Goal: Information Seeking & Learning: Understand process/instructions

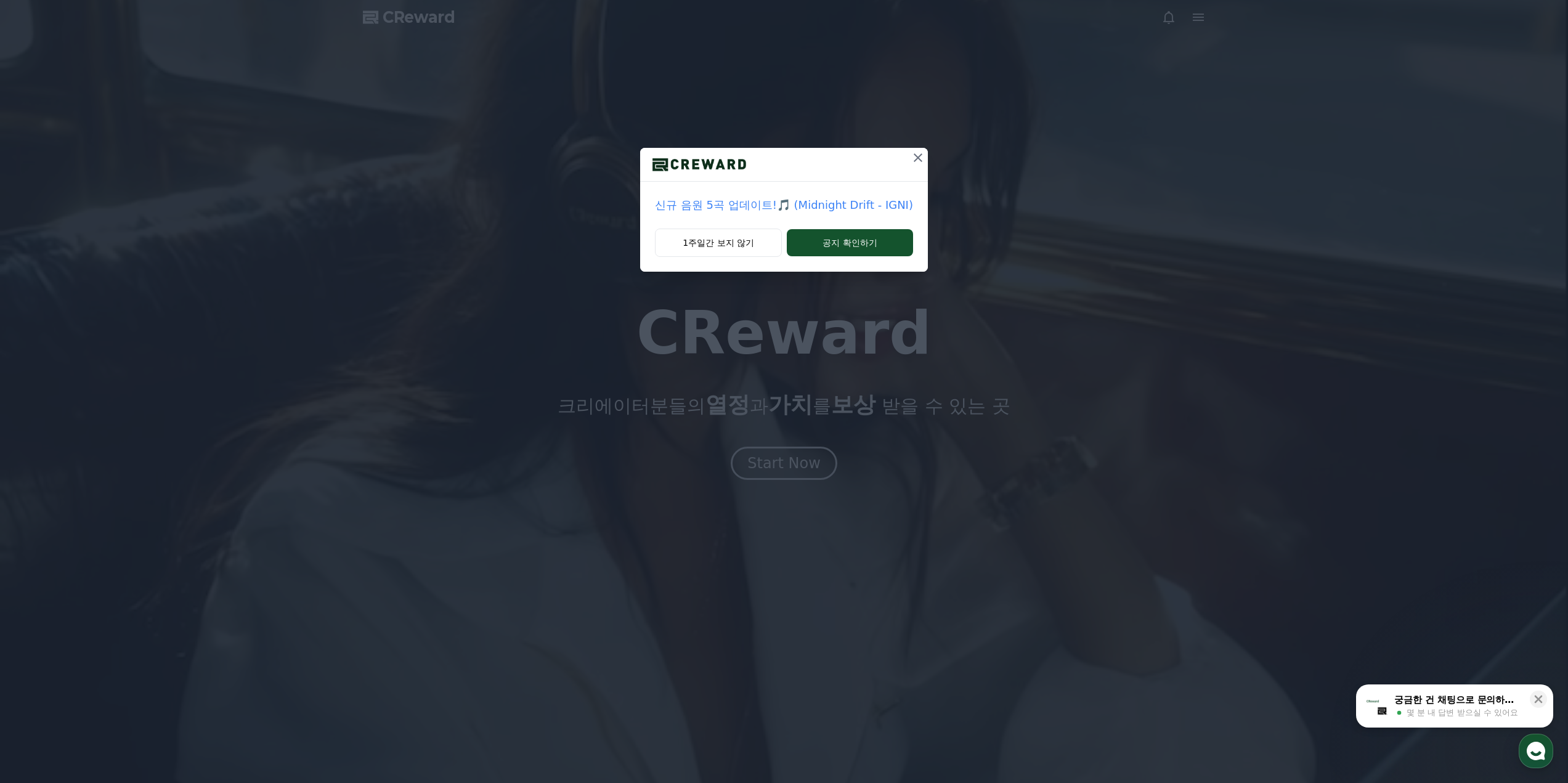
click at [914, 161] on icon at bounding box center [918, 157] width 14 height 14
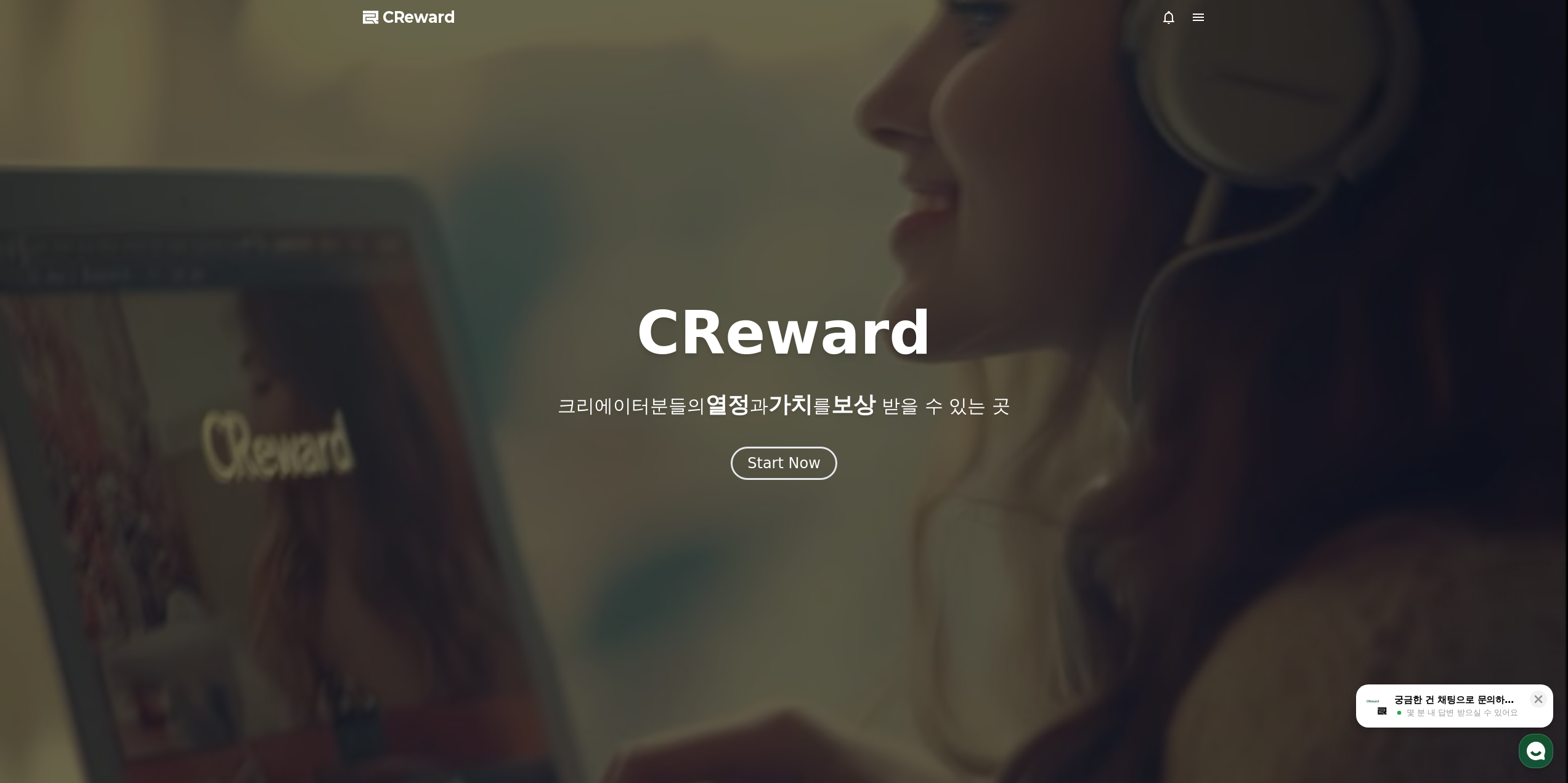
click at [443, 11] on span "CReward" at bounding box center [418, 18] width 72 height 20
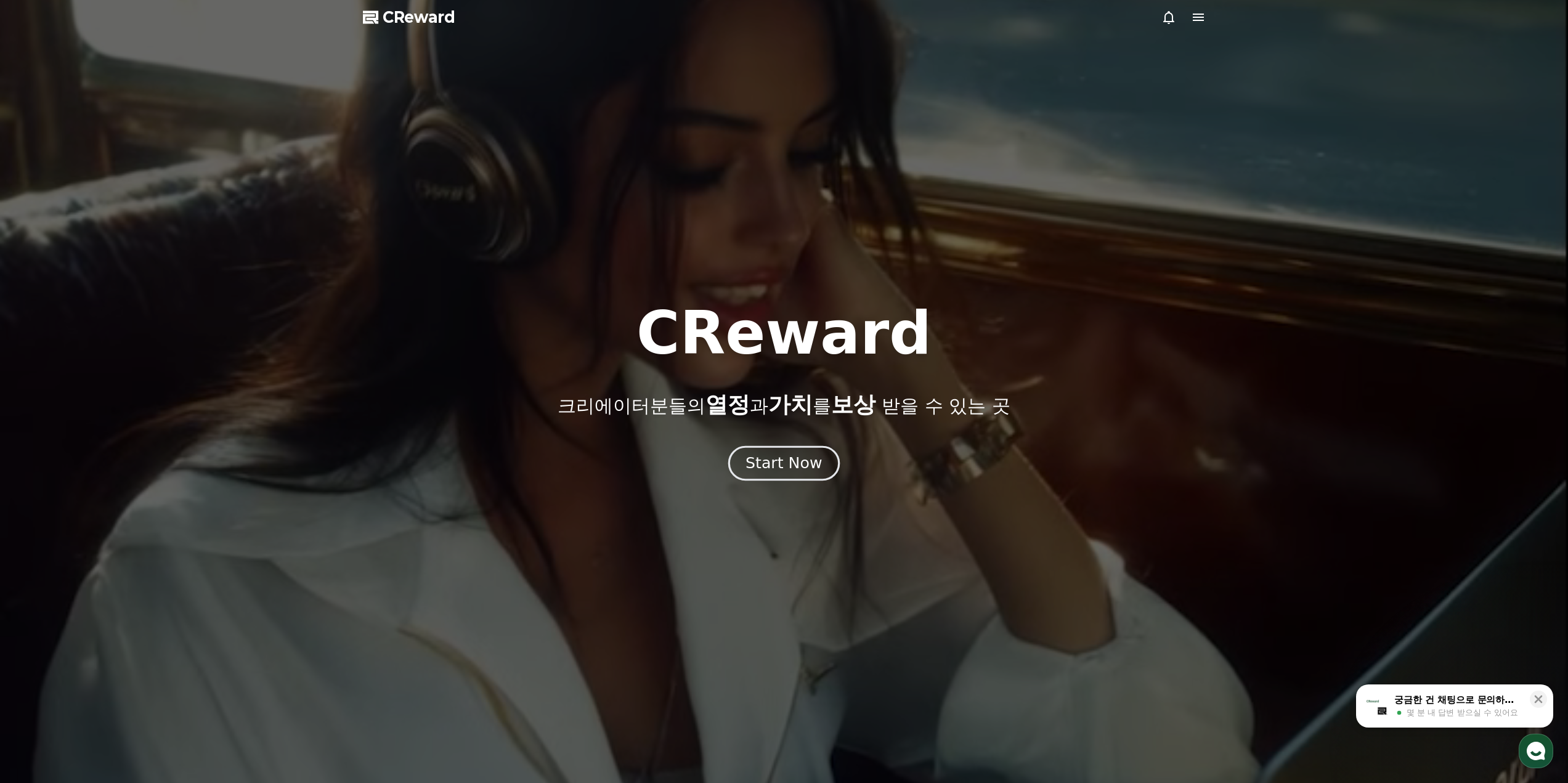
click at [786, 456] on div "Start Now" at bounding box center [784, 463] width 76 height 21
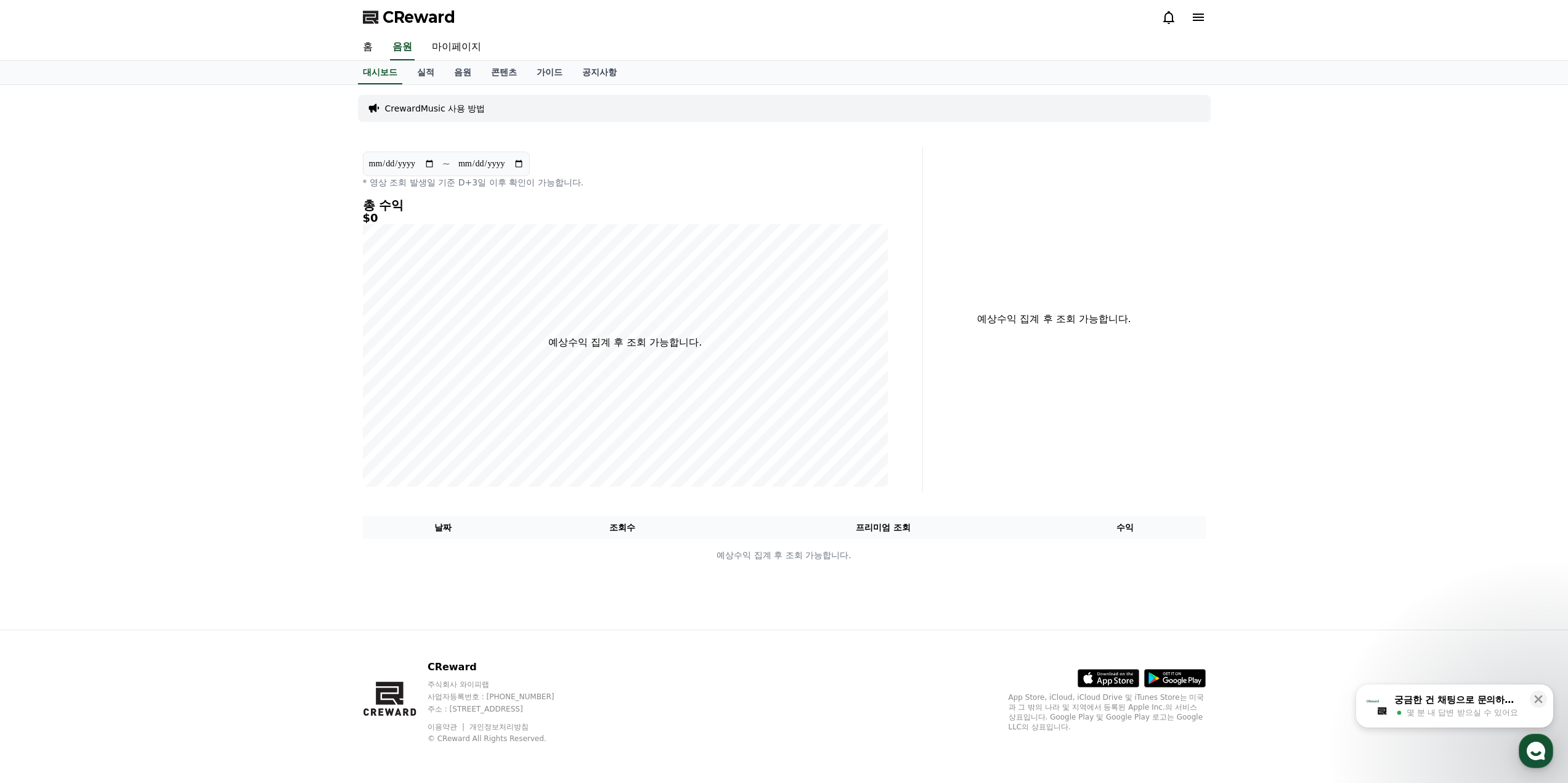
drag, startPoint x: 470, startPoint y: 60, endPoint x: 465, endPoint y: 68, distance: 9.4
click at [469, 60] on div "홈 음원 마이페이지" at bounding box center [784, 47] width 1568 height 27
click at [464, 68] on link "음원" at bounding box center [463, 72] width 37 height 24
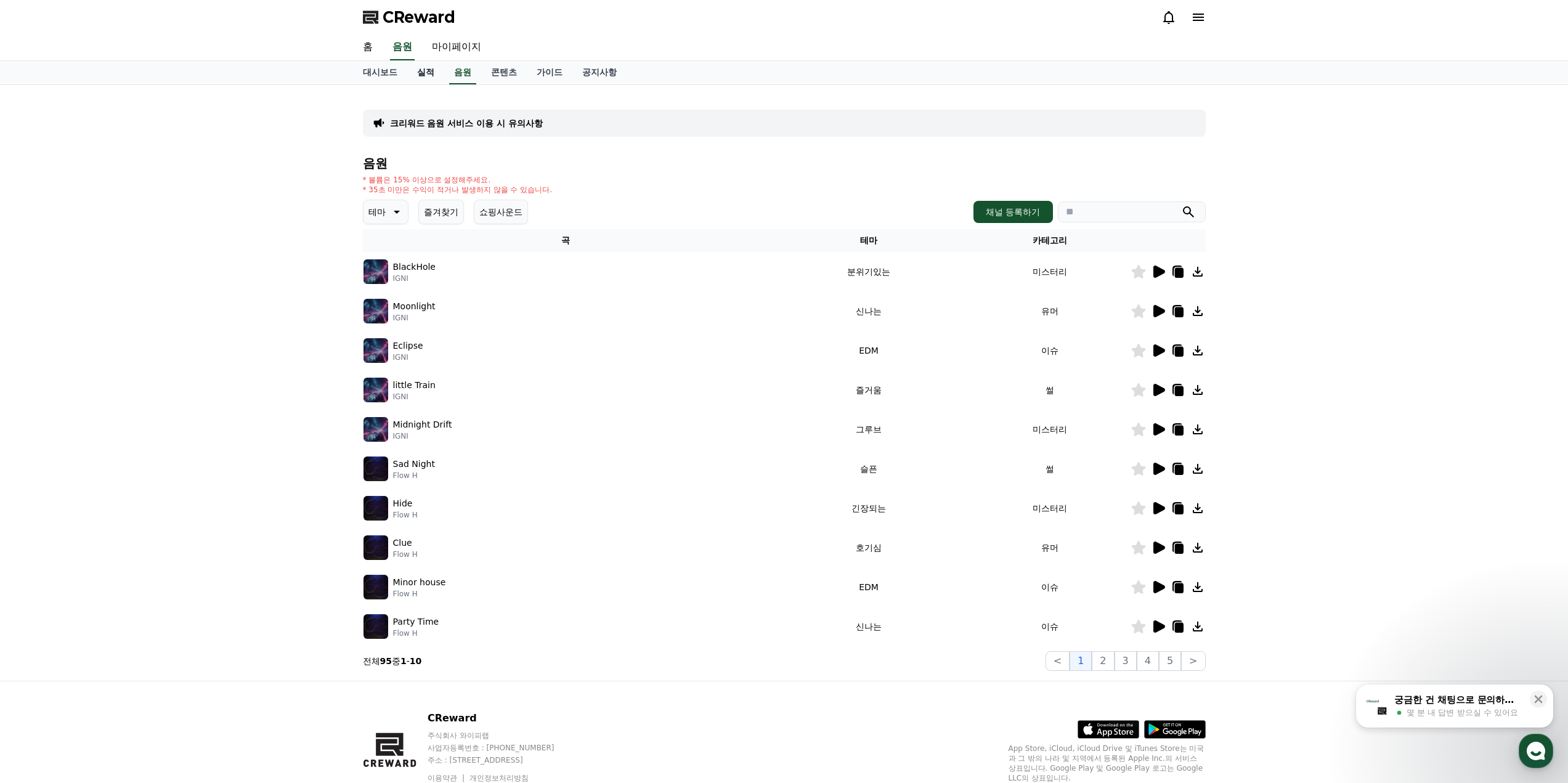
click at [423, 72] on link "실적" at bounding box center [425, 72] width 37 height 24
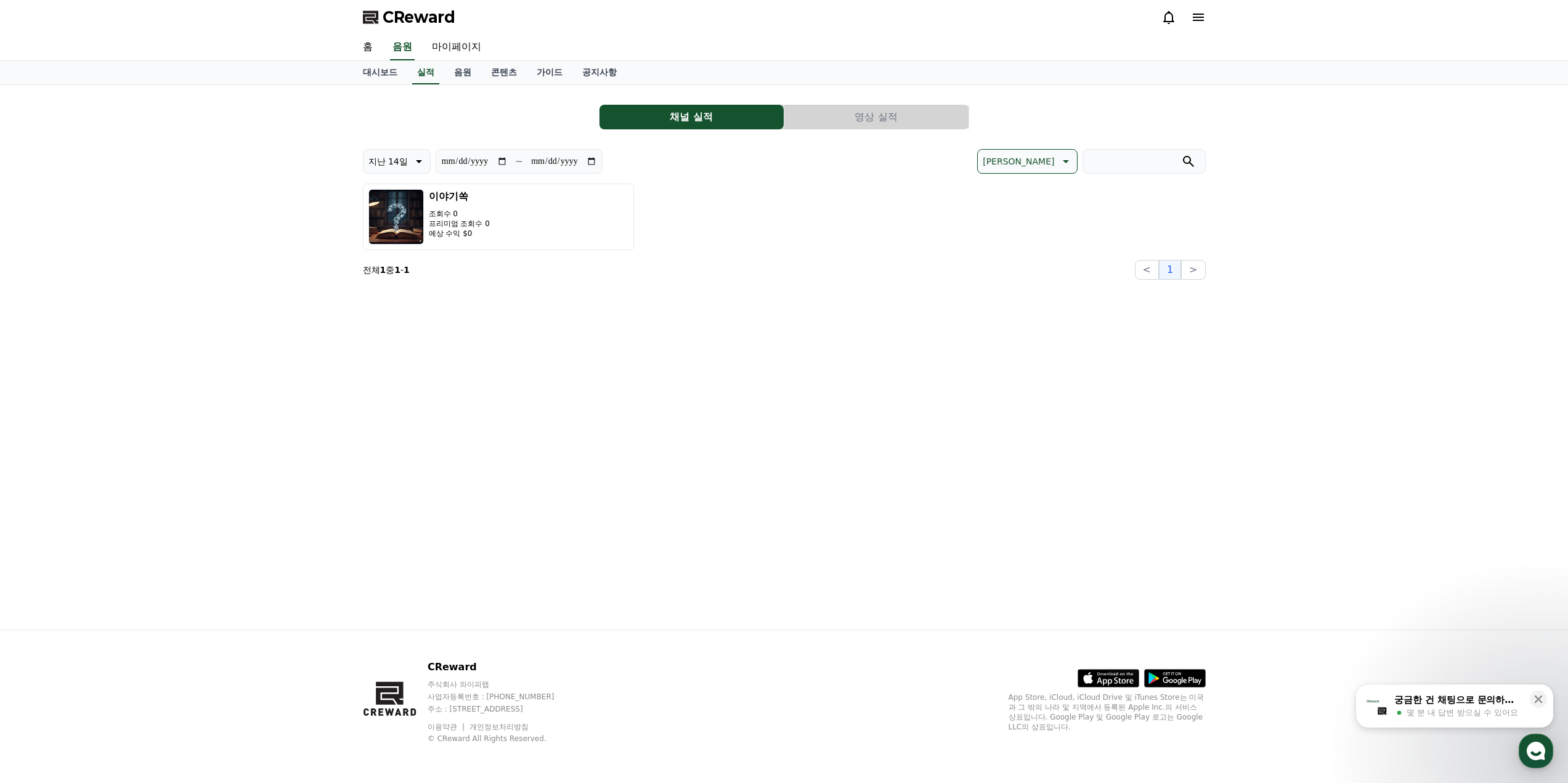
click at [830, 121] on button "영상 실적" at bounding box center [877, 117] width 184 height 24
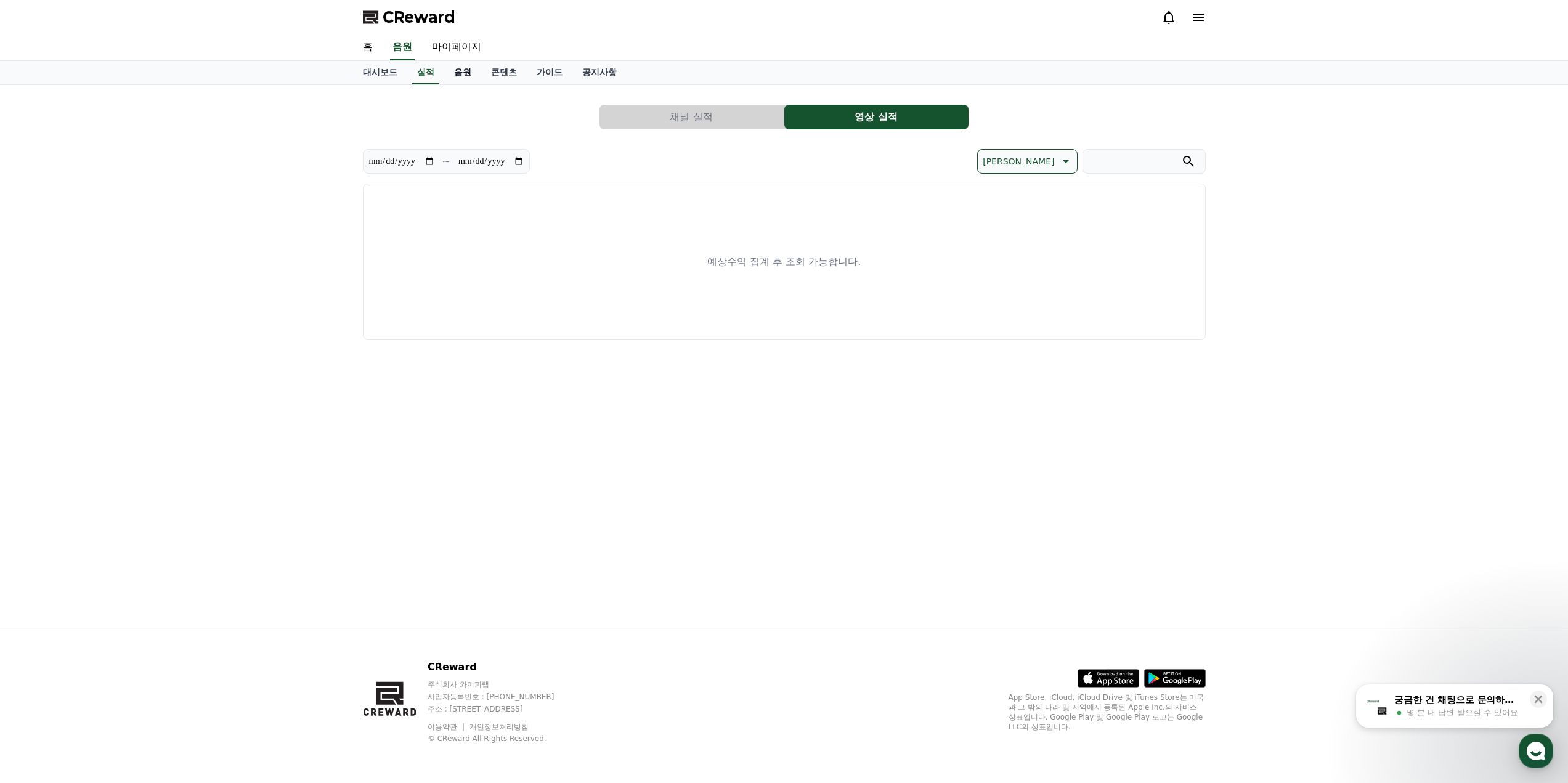
click at [479, 69] on link "음원" at bounding box center [463, 72] width 37 height 24
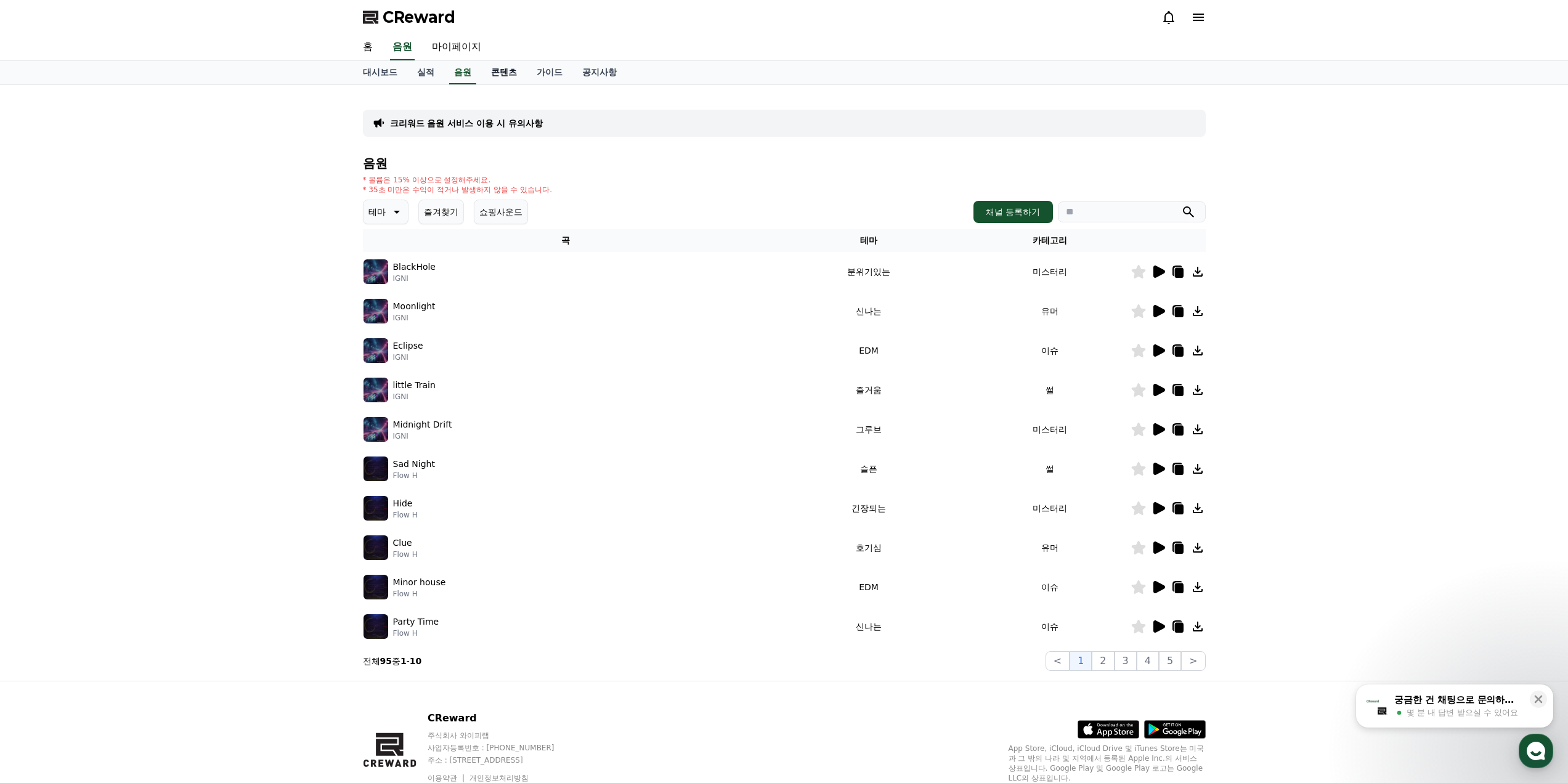
click at [515, 72] on link "콘텐츠" at bounding box center [504, 72] width 46 height 24
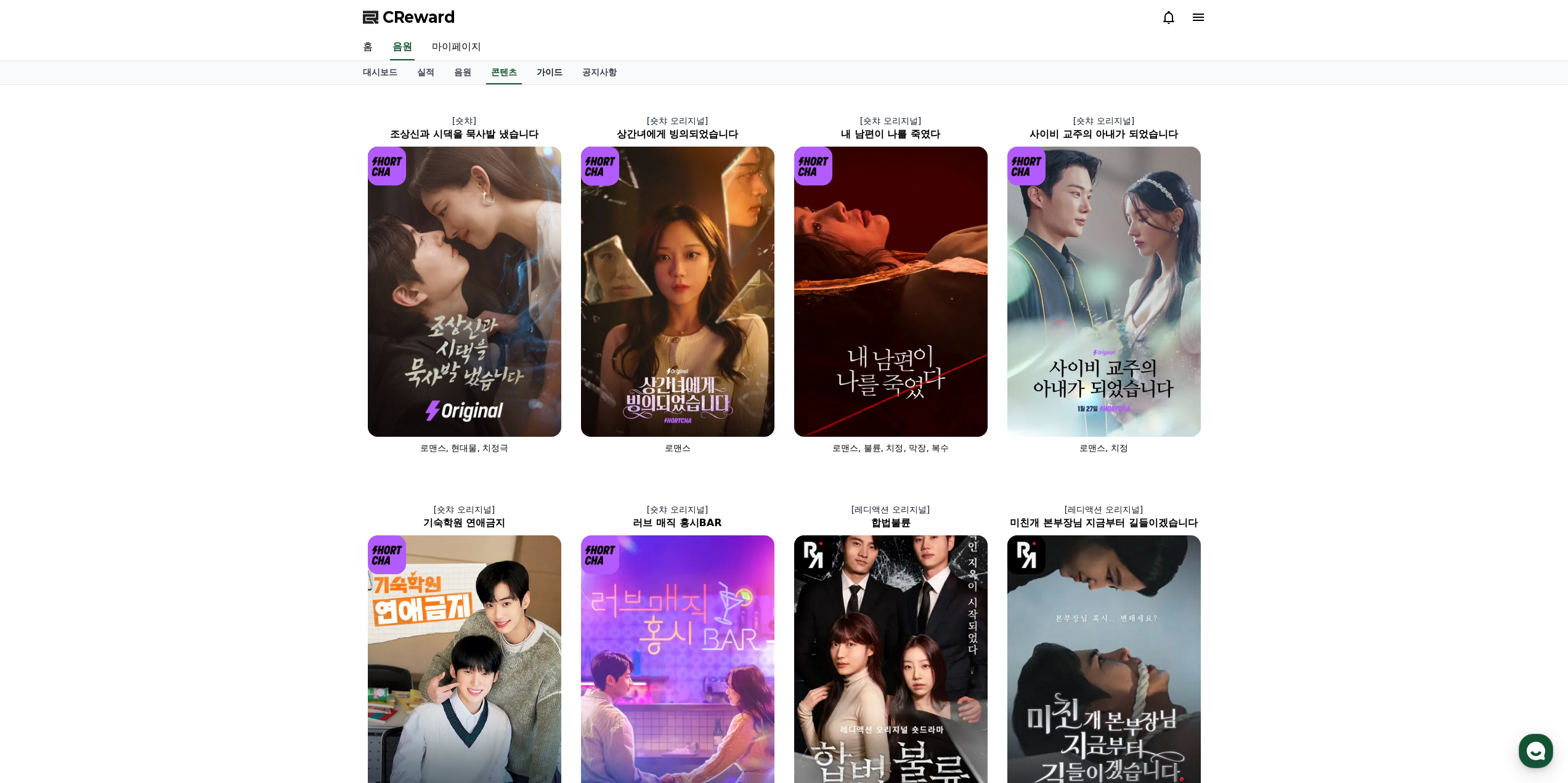
click at [541, 77] on link "가이드" at bounding box center [550, 72] width 46 height 24
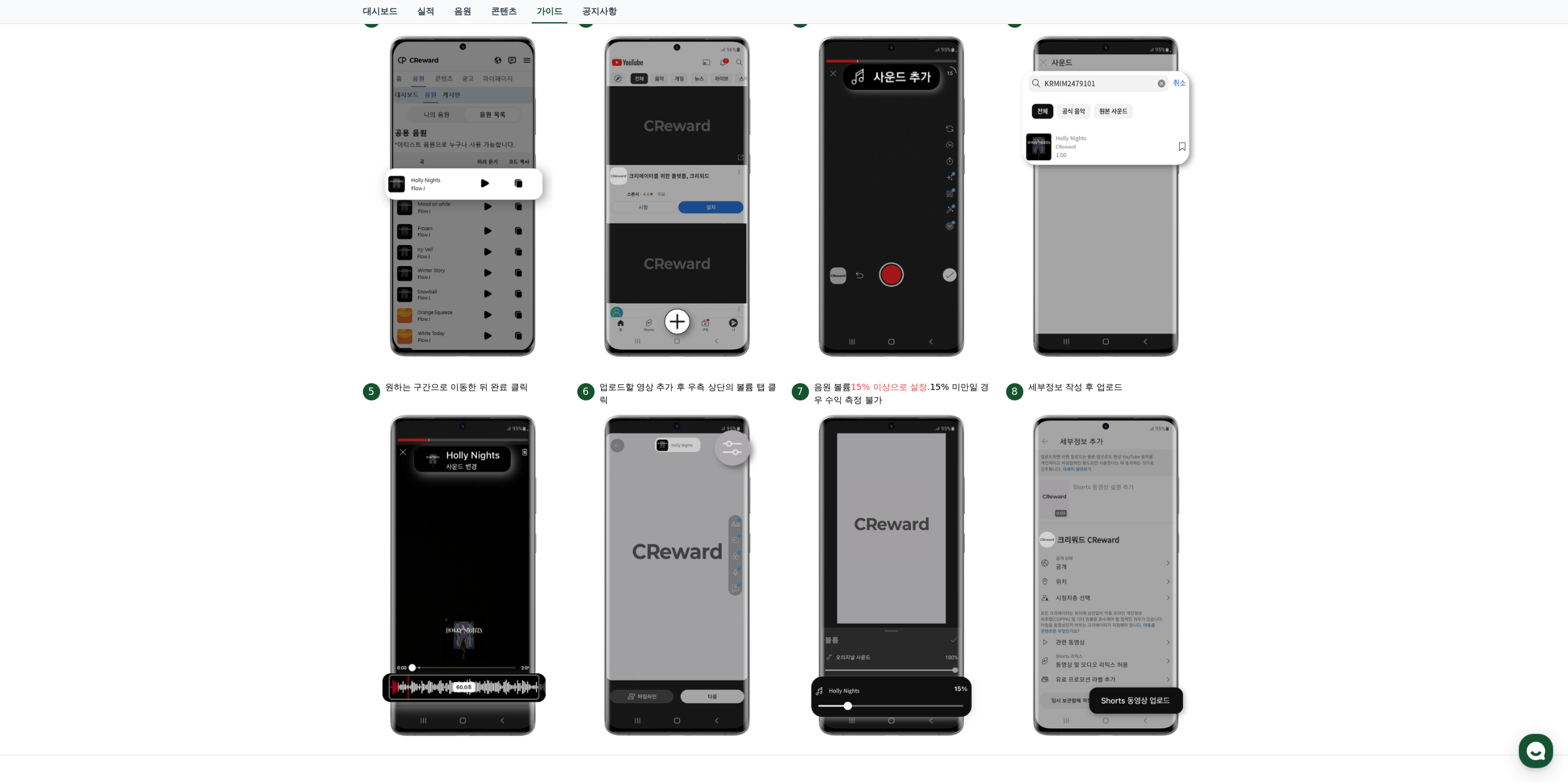
scroll to position [246, 0]
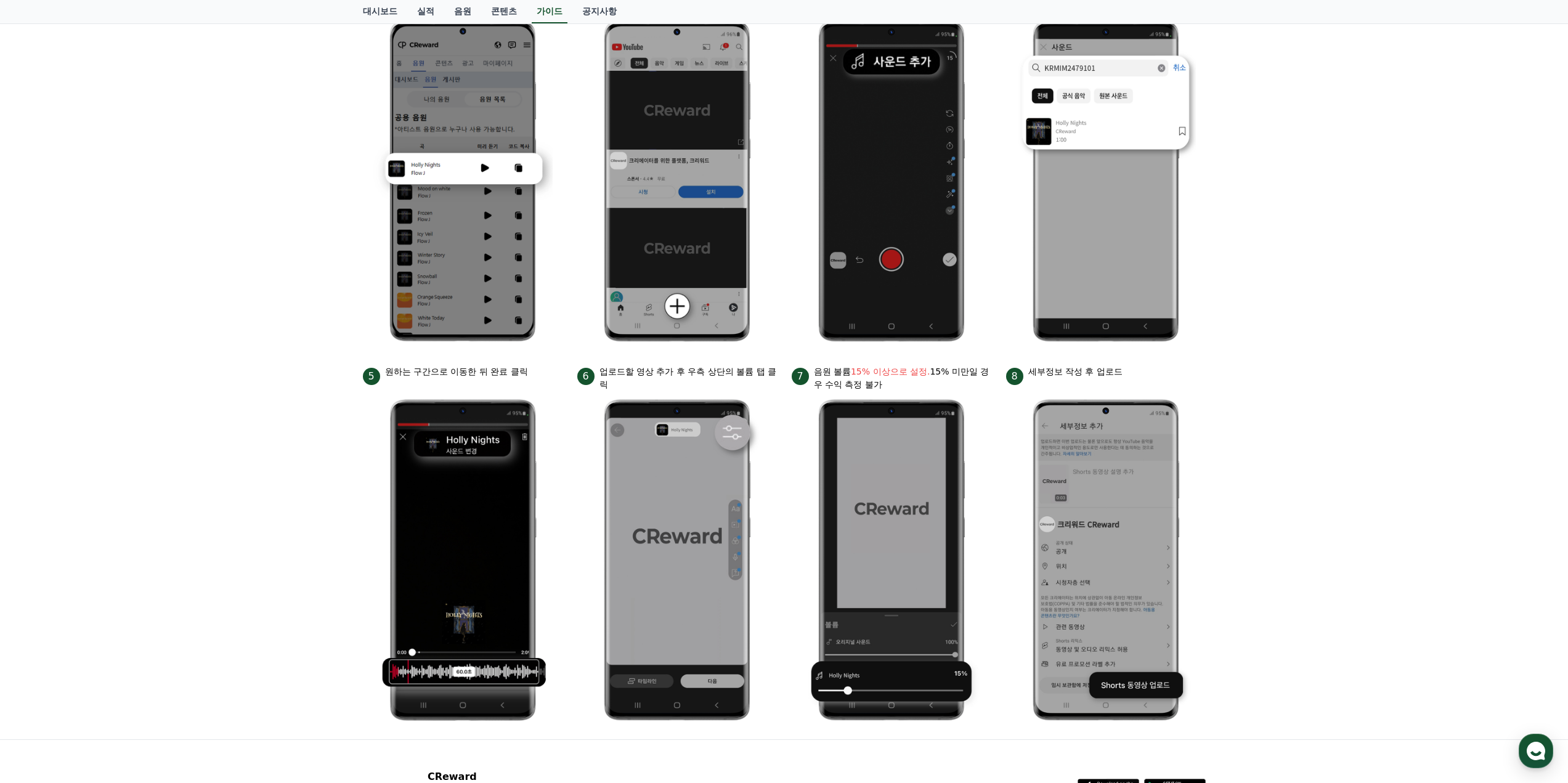
drag, startPoint x: 236, startPoint y: 456, endPoint x: 238, endPoint y: 430, distance: 26.1
click at [236, 456] on div "안드로이드 아이폰 PC 유튜브 영상만 사용 가능합니다. 진행방법 *영상은 최소 35초 이상으로 업로드하는 것을 권장합니다. 1 크리워드에서 이…" at bounding box center [784, 289] width 1568 height 901
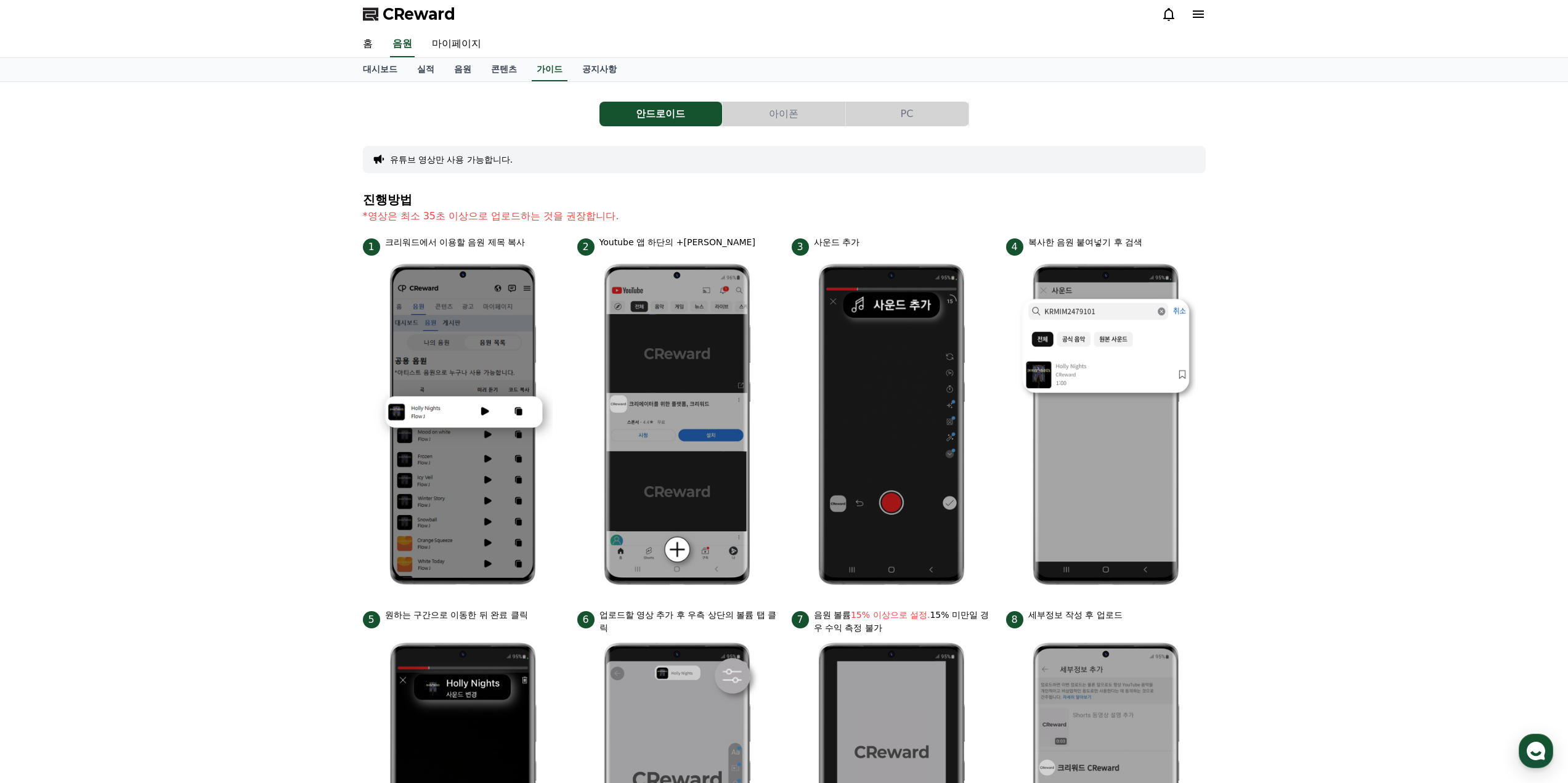
scroll to position [0, 0]
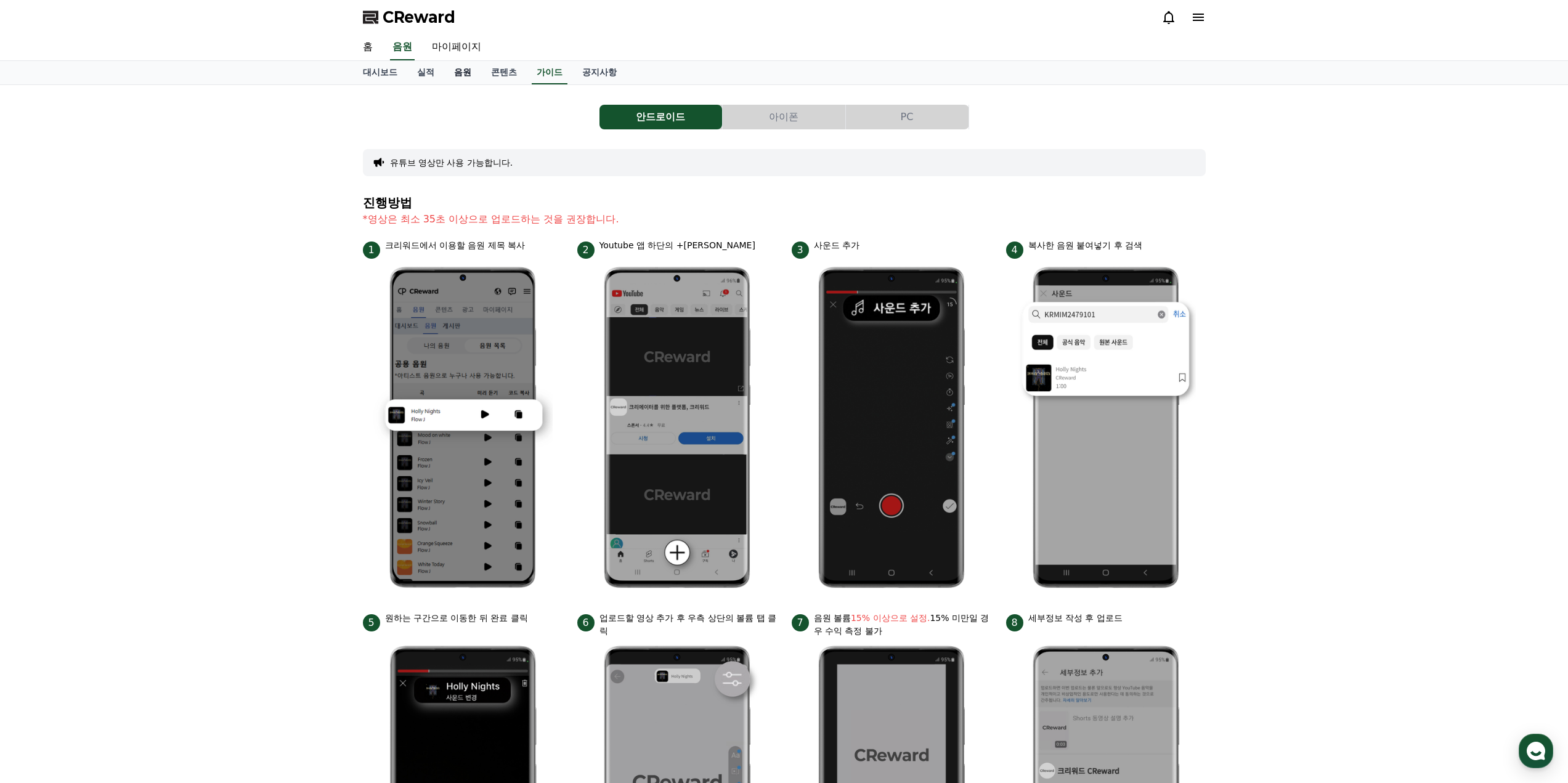
click at [457, 69] on link "음원" at bounding box center [463, 72] width 37 height 24
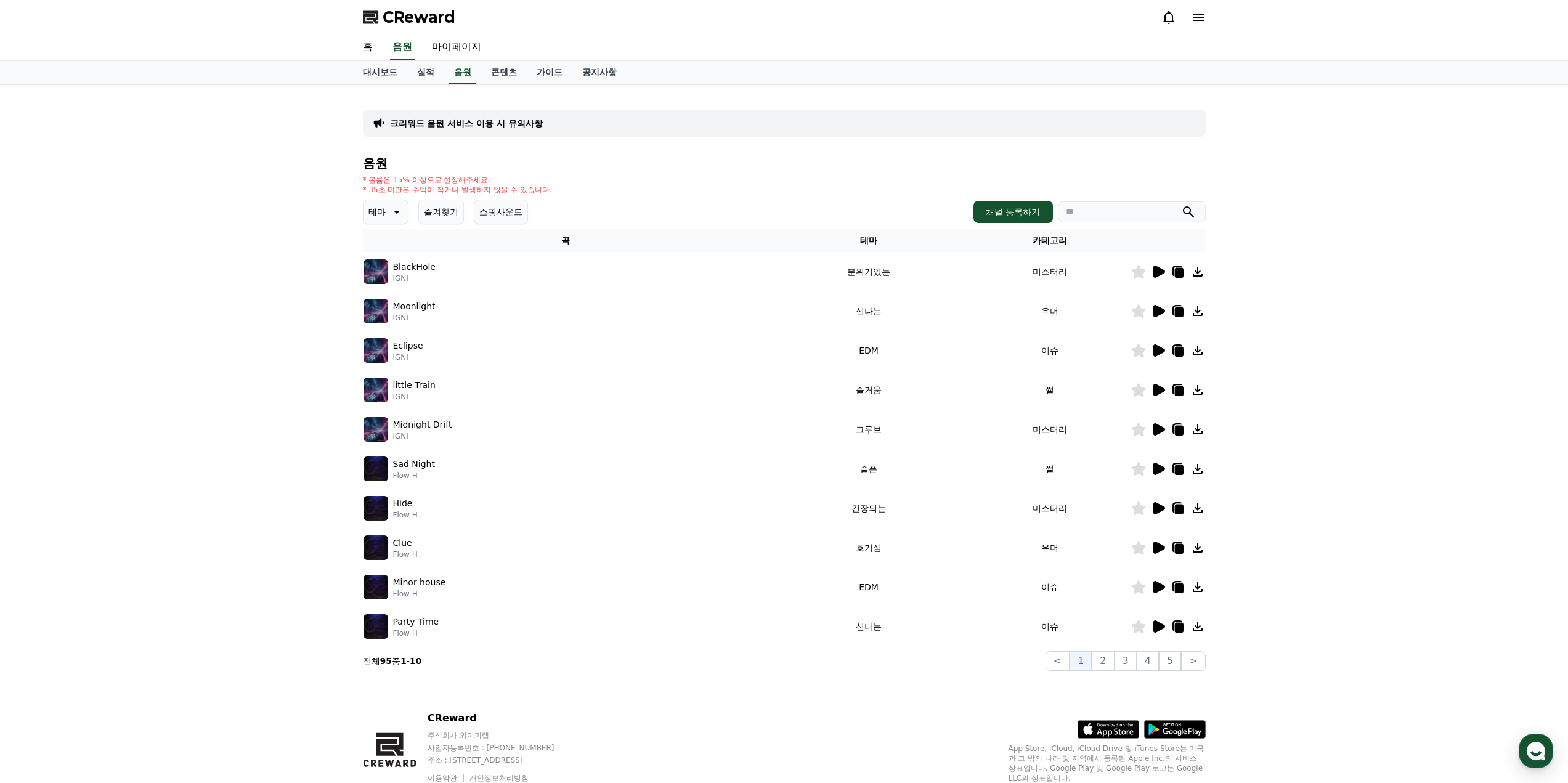
click at [1158, 464] on icon at bounding box center [1159, 469] width 11 height 12
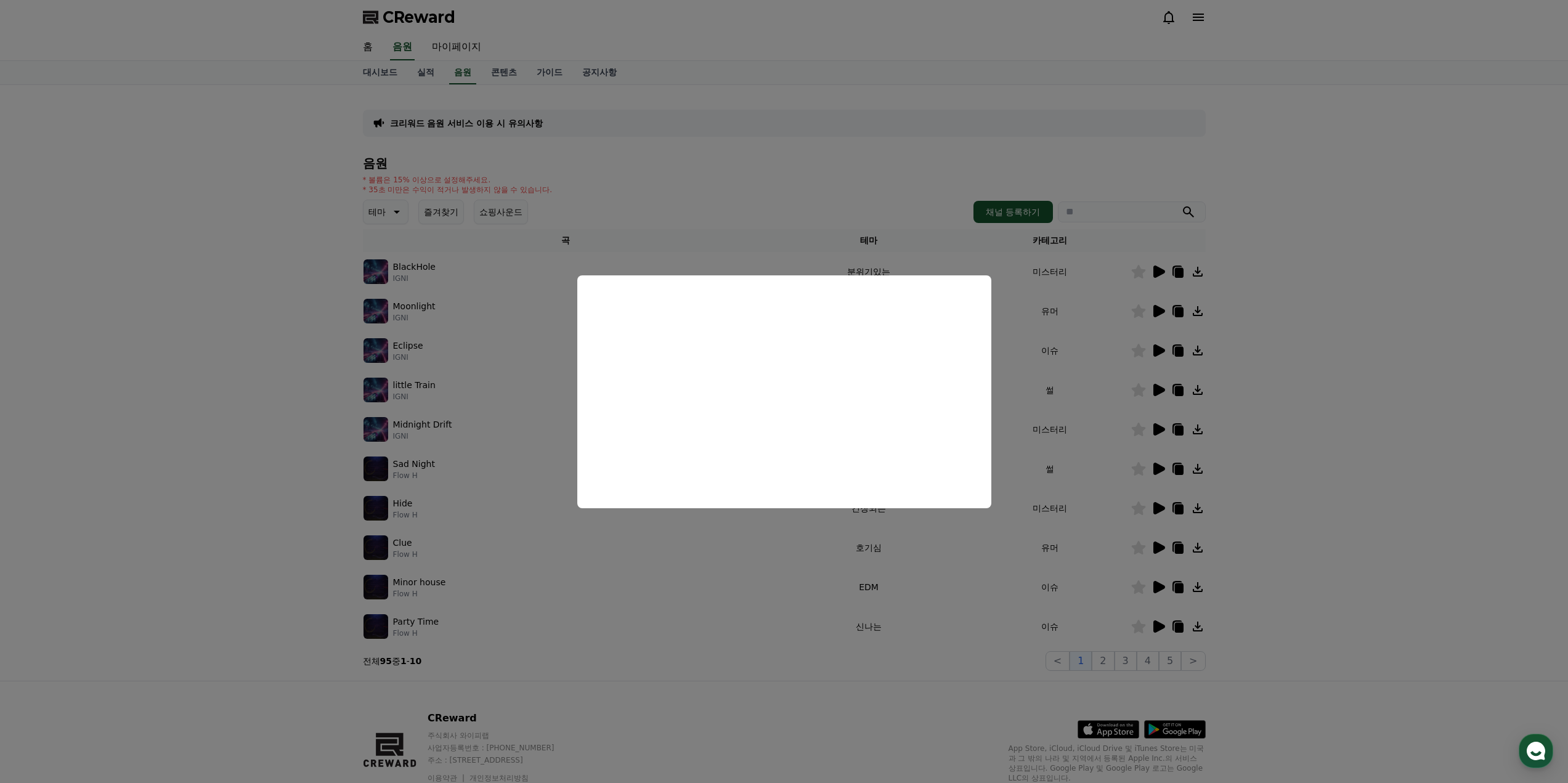
click at [1070, 412] on button "close modal" at bounding box center [784, 391] width 1568 height 783
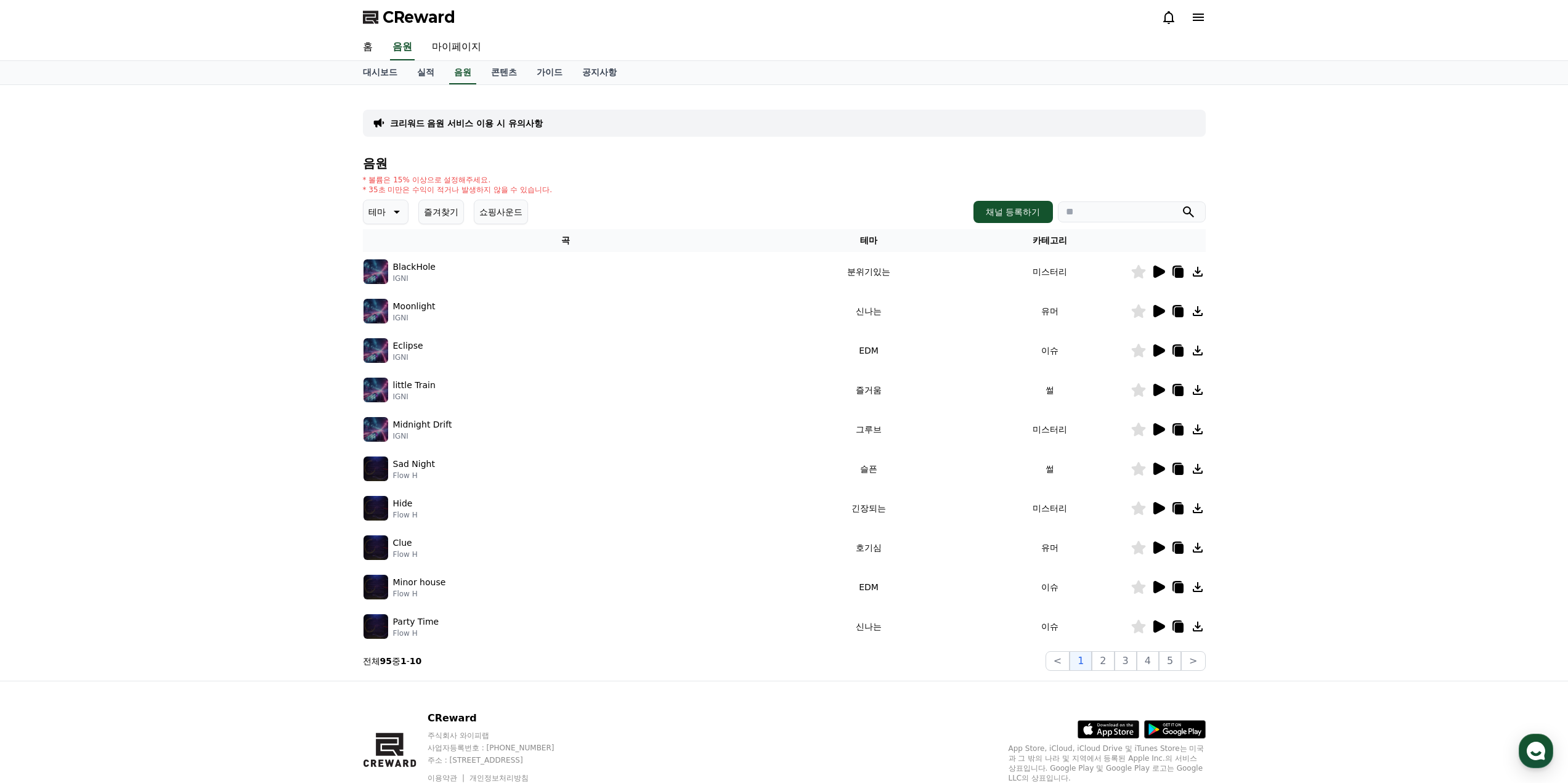
click at [412, 457] on td "Sad Night Flow H" at bounding box center [566, 469] width 406 height 40
click at [409, 464] on p "Sad Night" at bounding box center [414, 464] width 42 height 13
click at [1157, 468] on icon at bounding box center [1159, 469] width 11 height 12
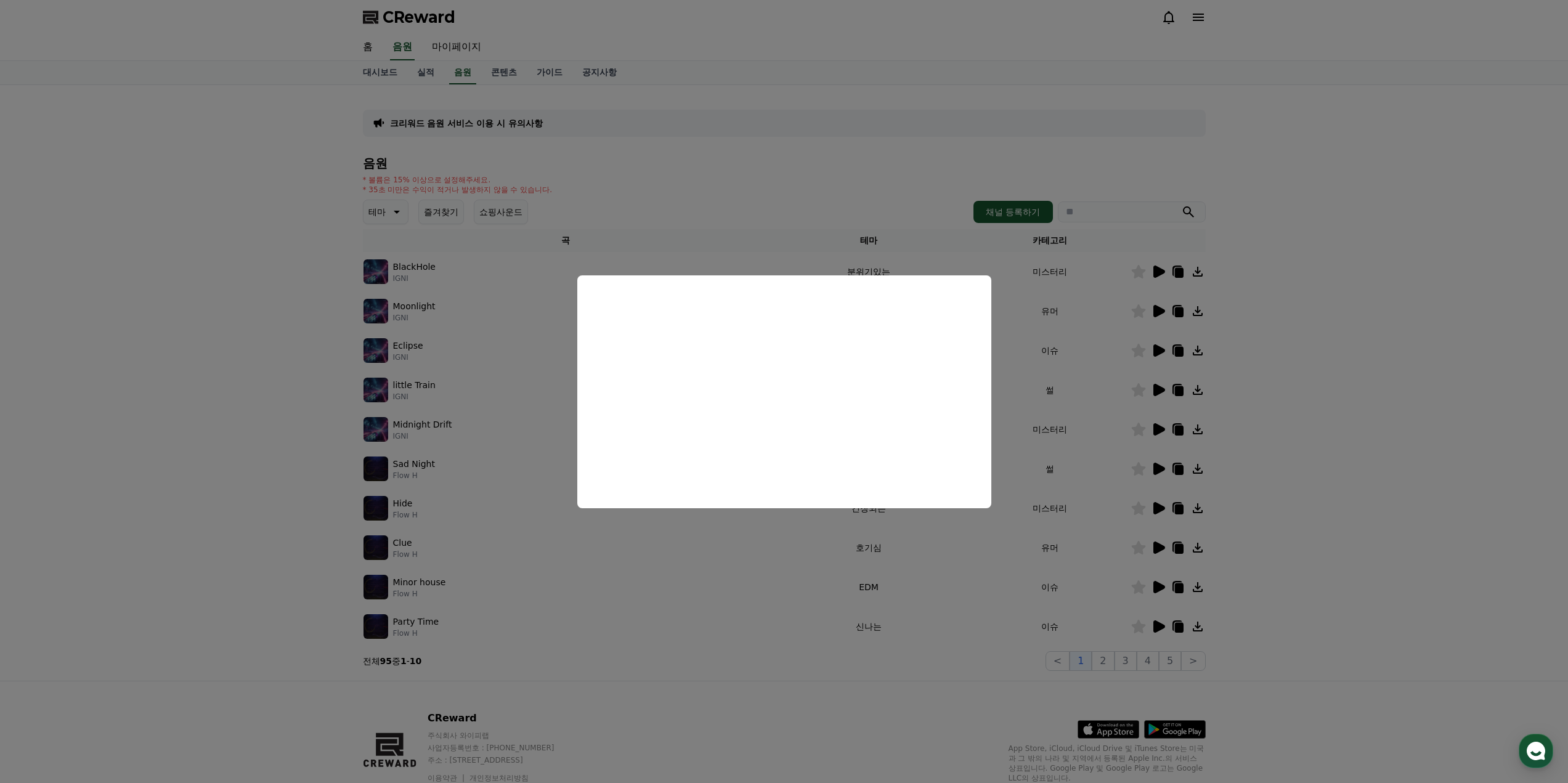
click at [1072, 396] on button "close modal" at bounding box center [784, 391] width 1568 height 783
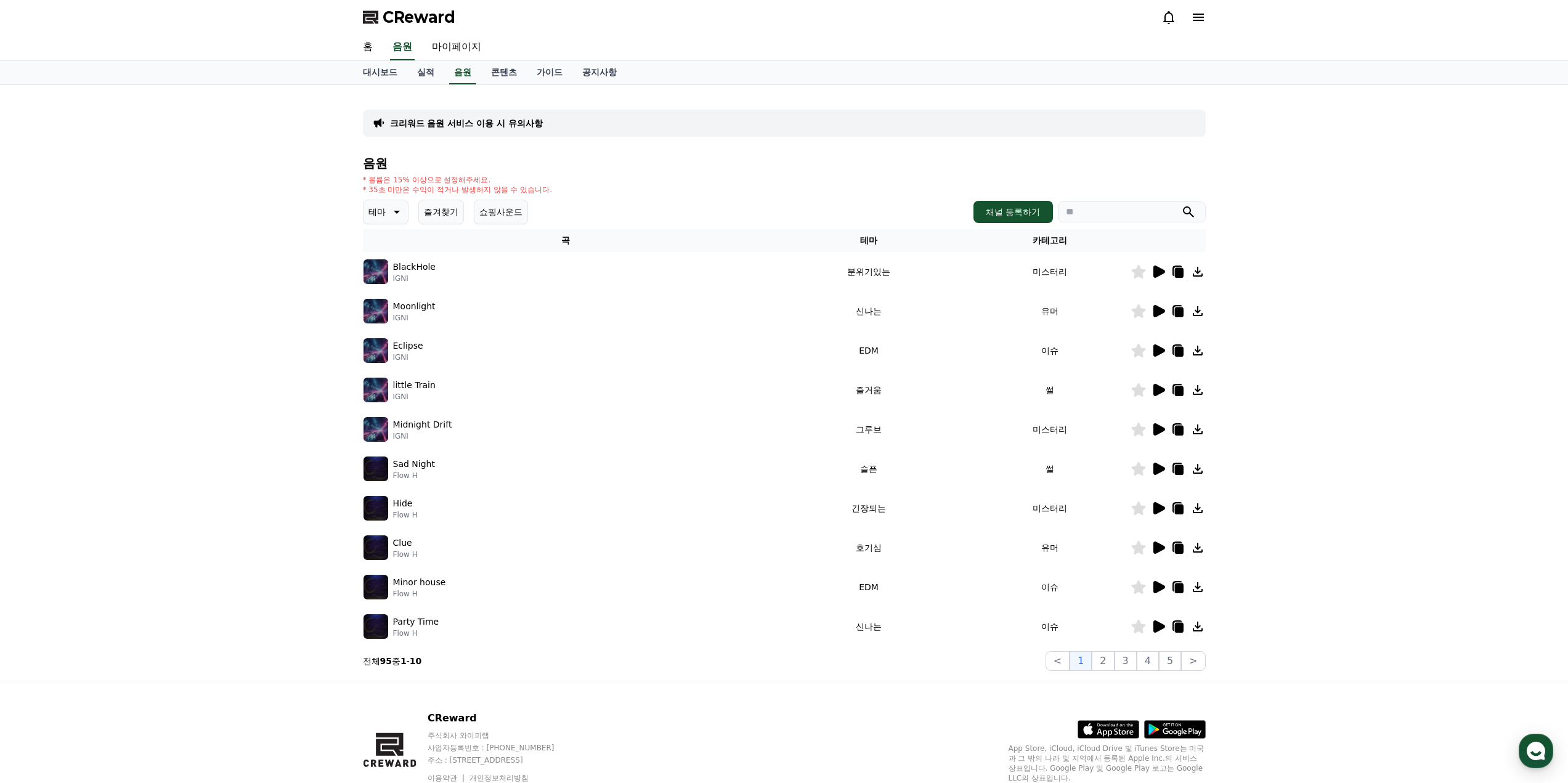
click at [1182, 425] on icon at bounding box center [1178, 430] width 8 height 10
click at [1179, 425] on icon at bounding box center [1178, 430] width 8 height 10
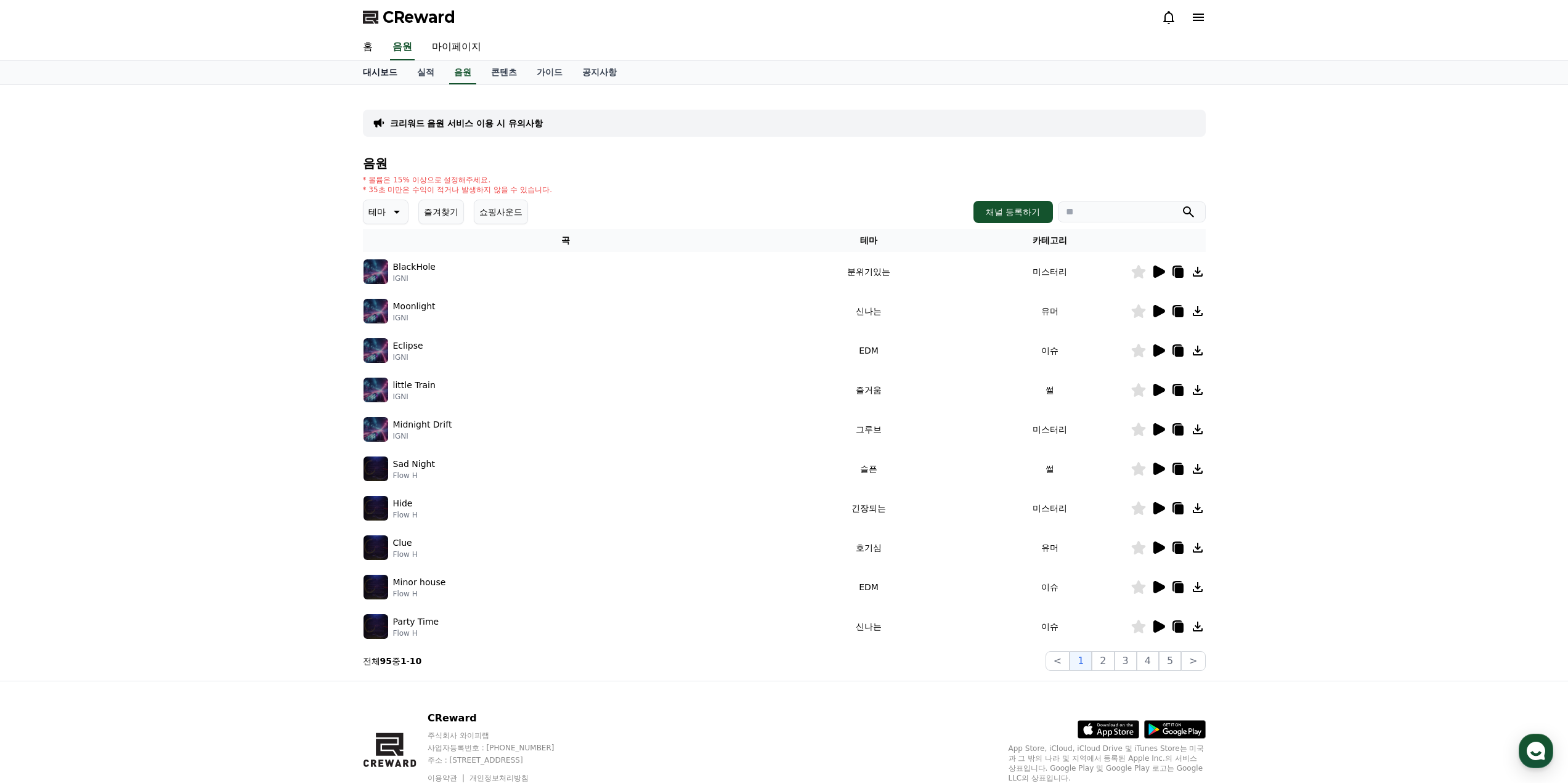
click at [374, 68] on link "대시보드" at bounding box center [380, 72] width 54 height 24
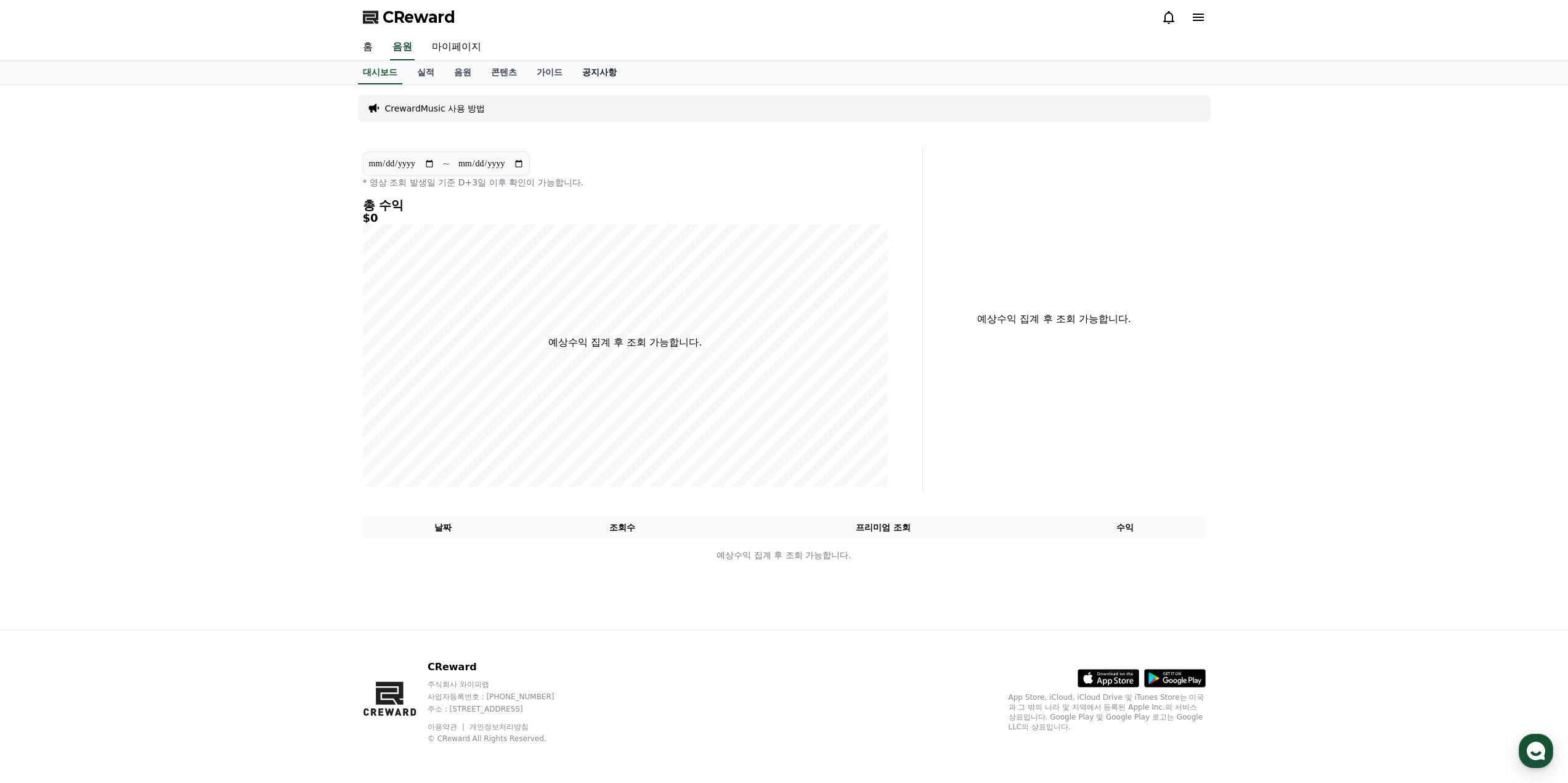
click at [582, 70] on link "공지사항" at bounding box center [599, 72] width 54 height 24
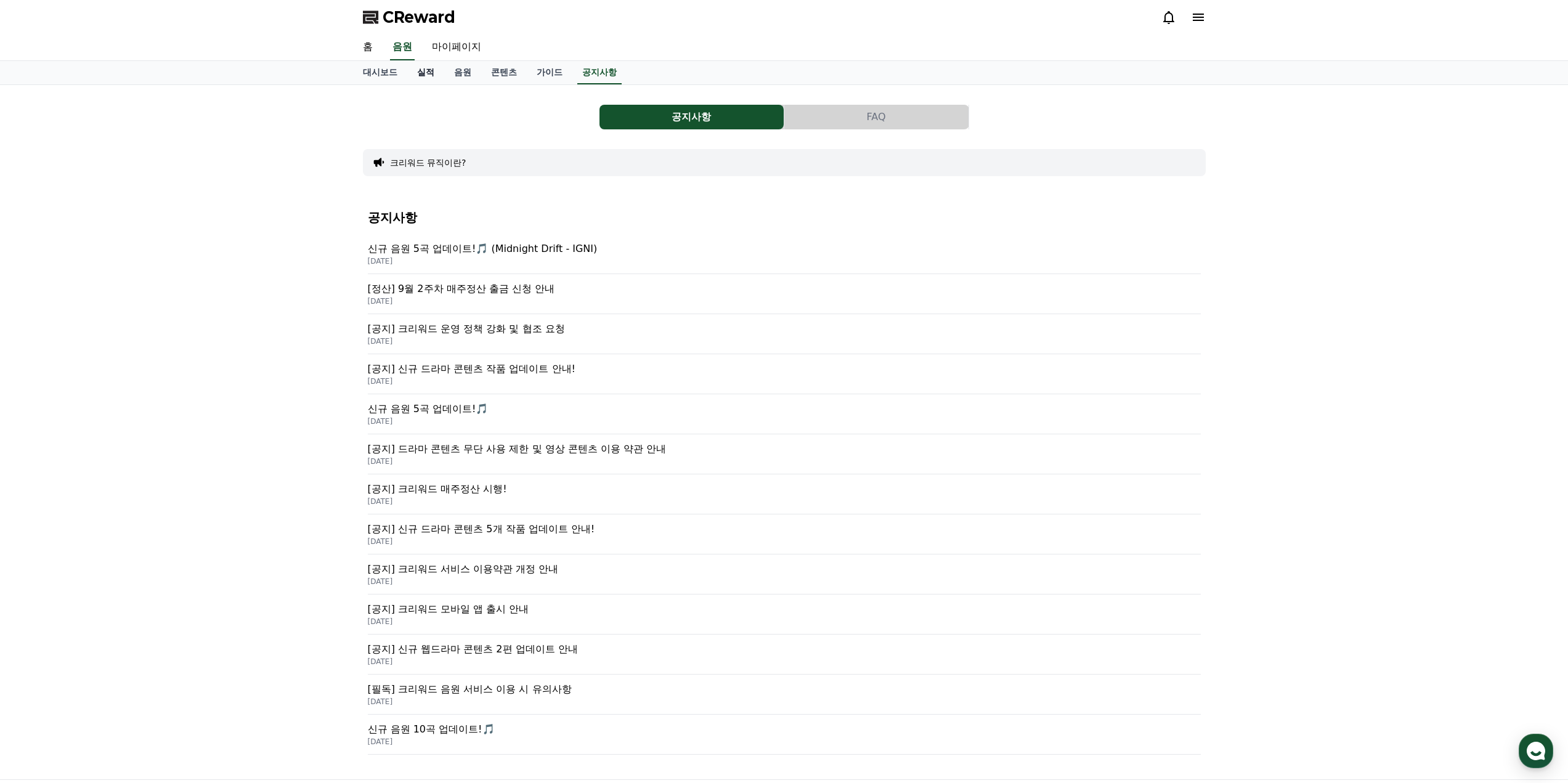
click at [431, 75] on link "실적" at bounding box center [425, 72] width 37 height 24
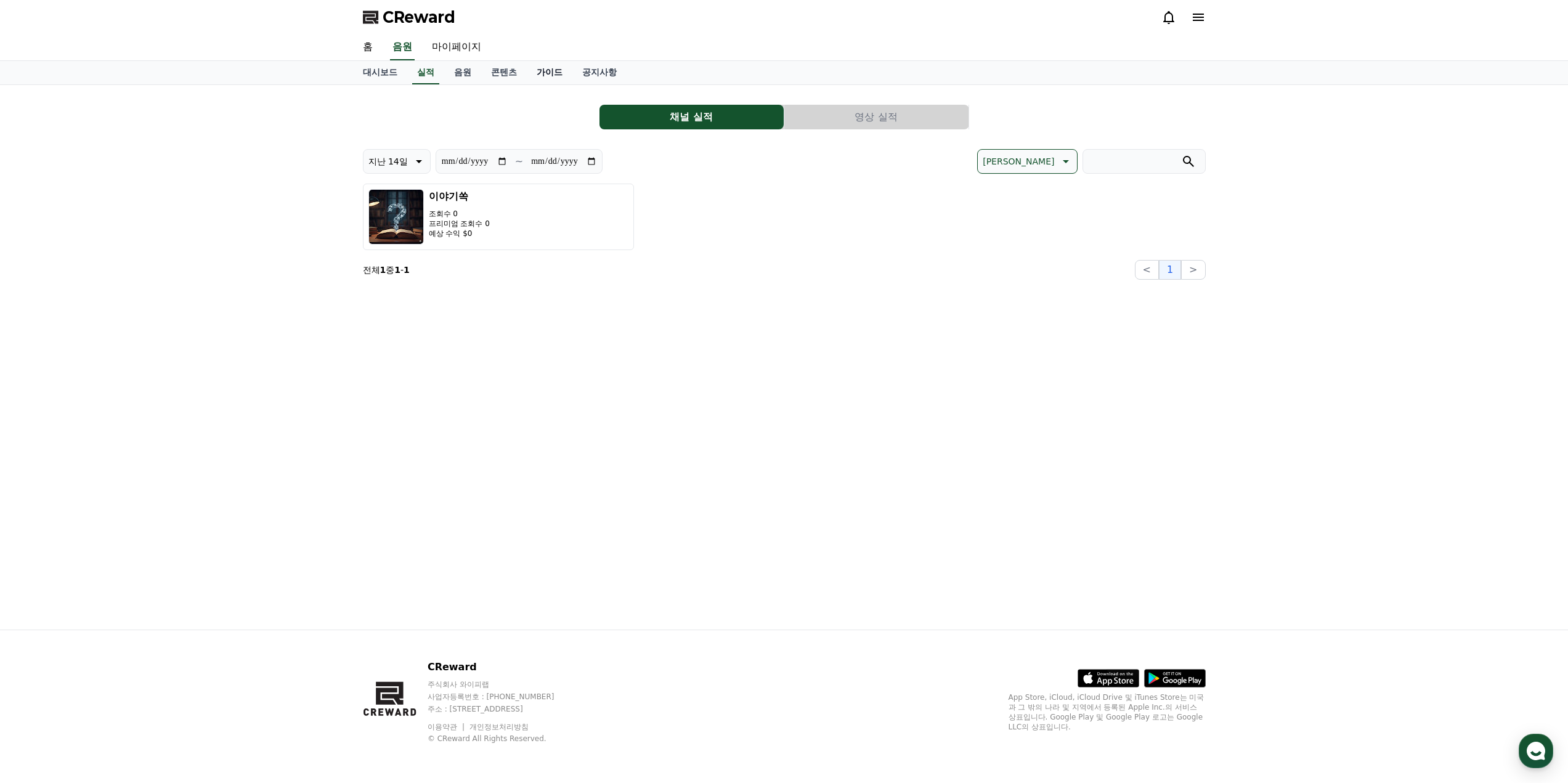
click at [542, 79] on link "가이드" at bounding box center [550, 72] width 46 height 24
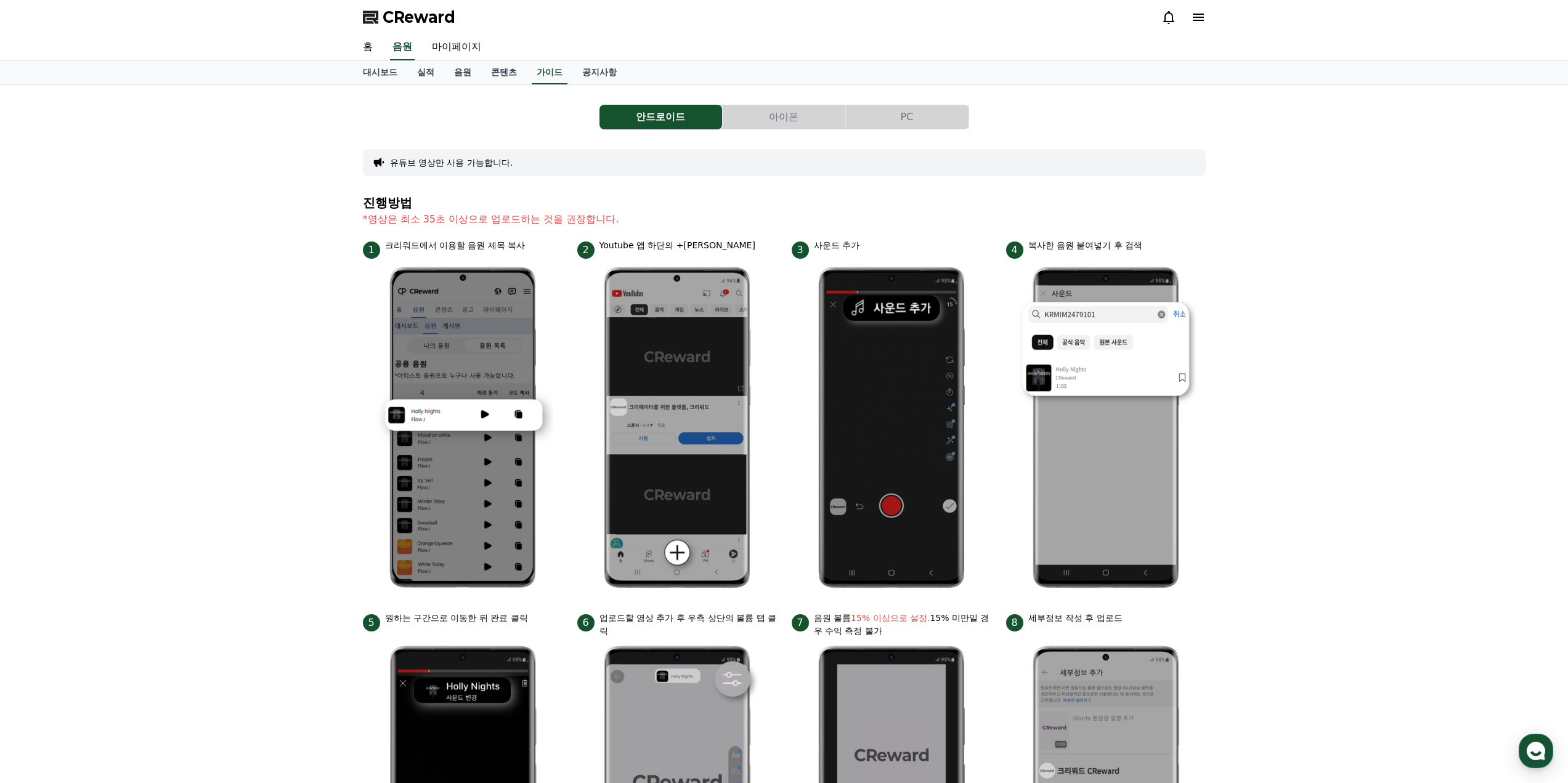
click at [474, 159] on button "유튜브 영상만 사용 가능합니다." at bounding box center [452, 162] width 123 height 12
click at [454, 218] on p "*영상은 최소 35초 이상으로 업로드하는 것을 권장합니다." at bounding box center [784, 219] width 843 height 14
click at [675, 245] on p "Youtube 앱 하단의 +[PERSON_NAME]" at bounding box center [677, 245] width 156 height 13
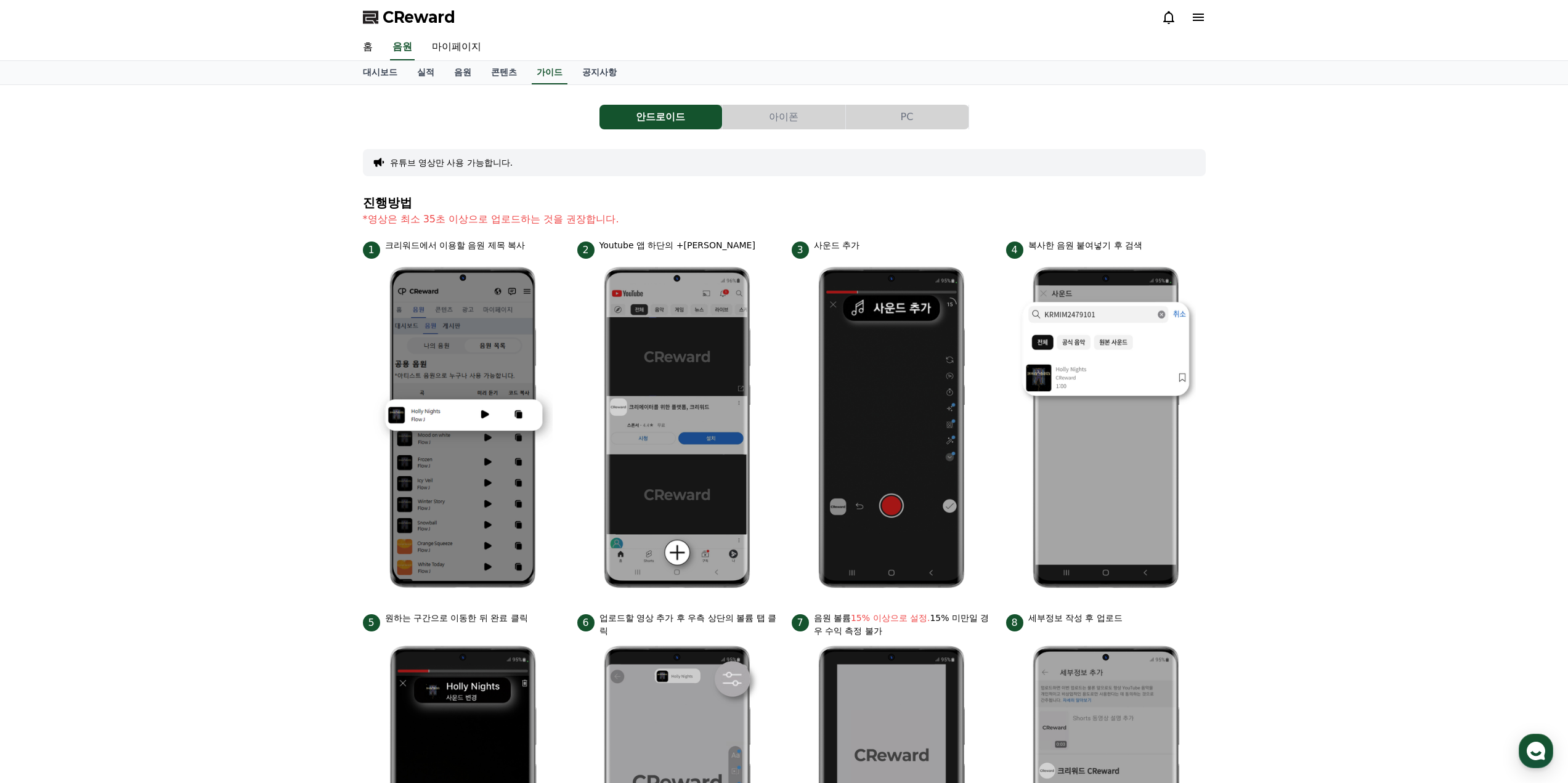
click at [675, 245] on p "Youtube 앱 하단의 +[PERSON_NAME]" at bounding box center [677, 245] width 156 height 13
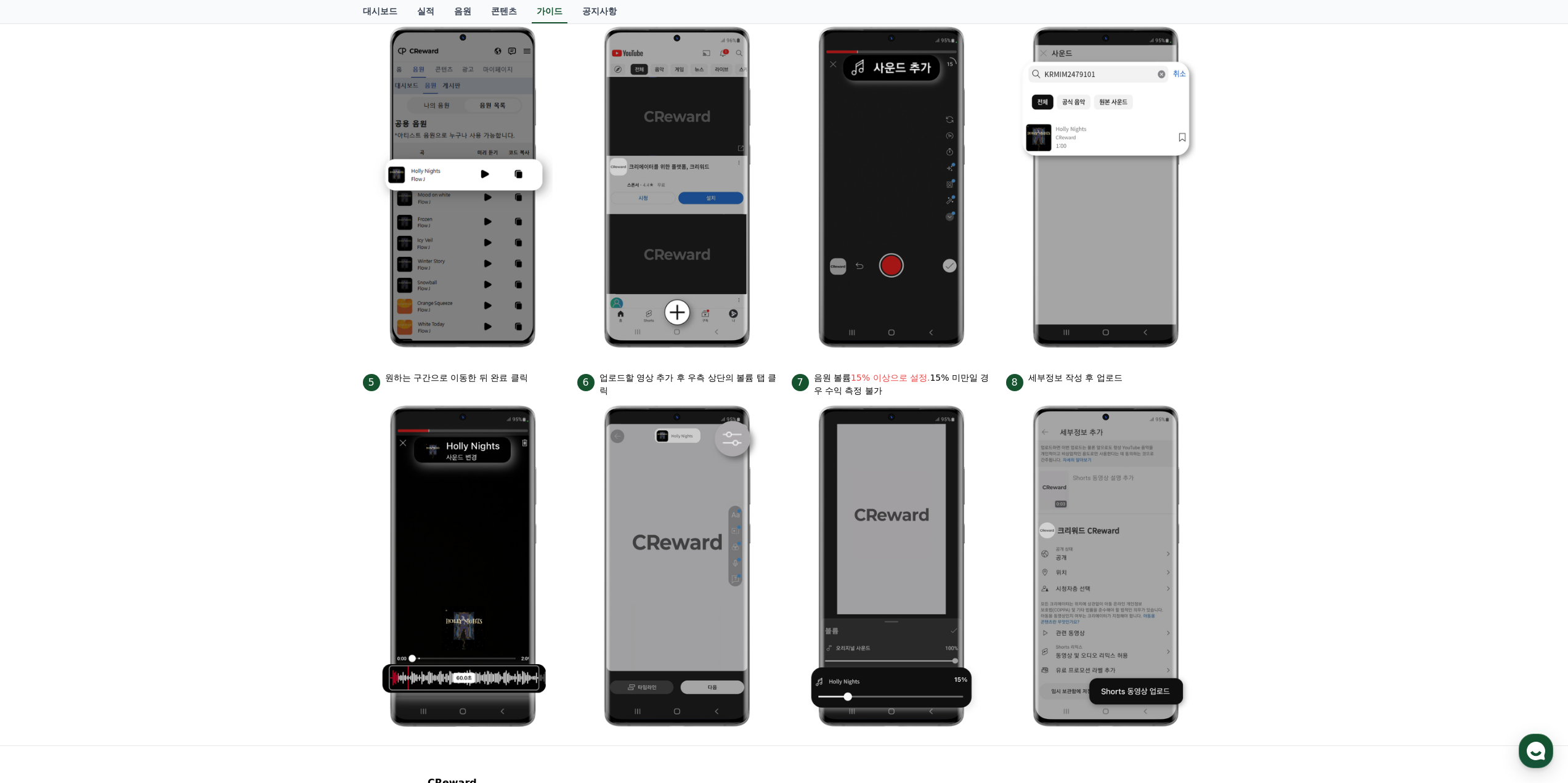
scroll to position [246, 0]
